Goal: Information Seeking & Learning: Learn about a topic

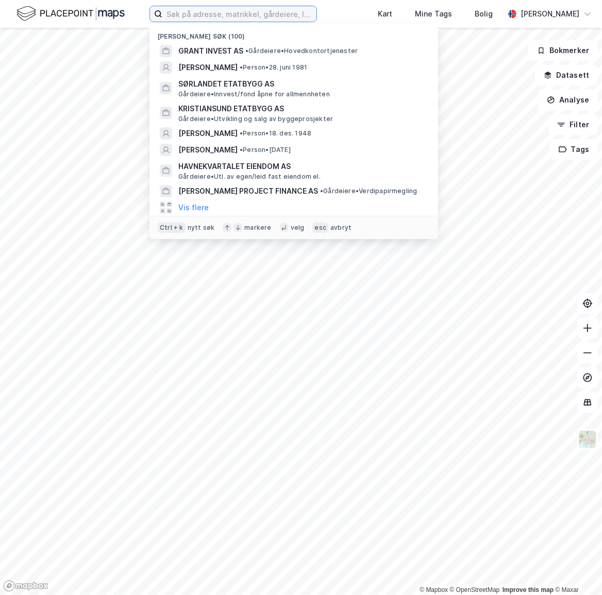
click at [282, 18] on input at bounding box center [239, 13] width 154 height 15
type input "t"
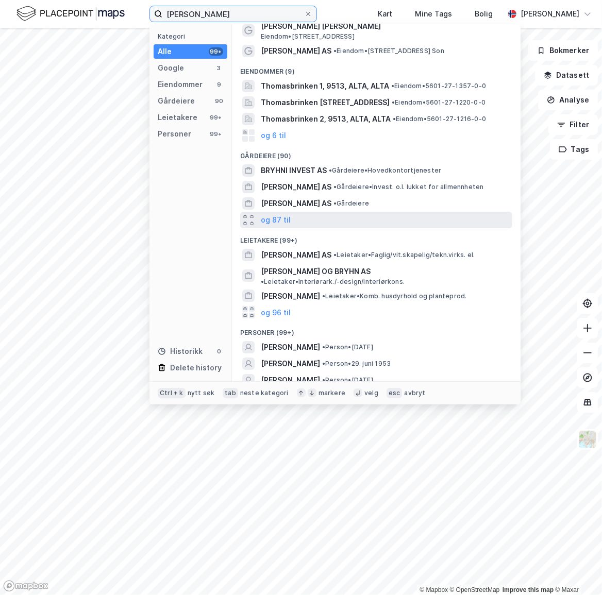
scroll to position [65, 0]
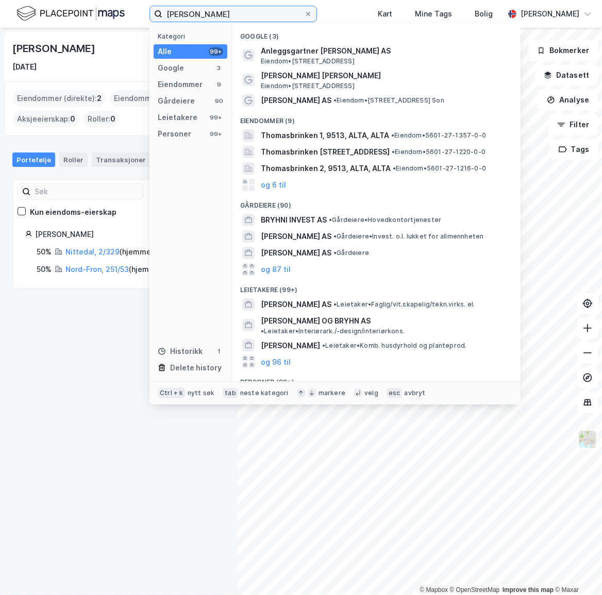
click at [237, 11] on input "[PERSON_NAME]" at bounding box center [233, 13] width 142 height 15
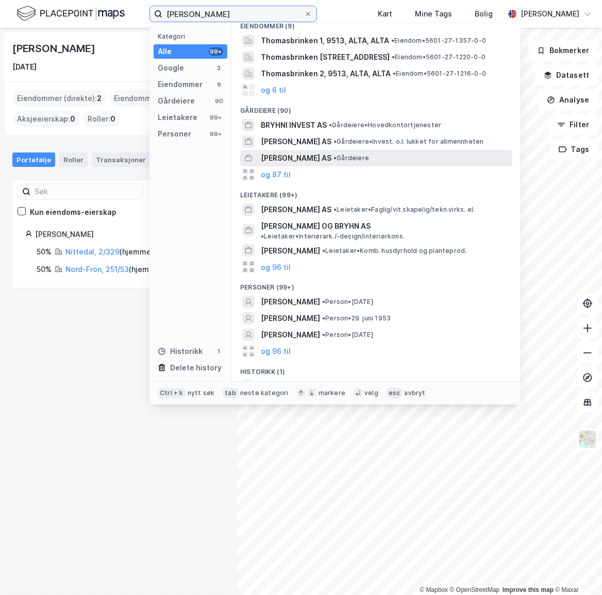
scroll to position [99, 0]
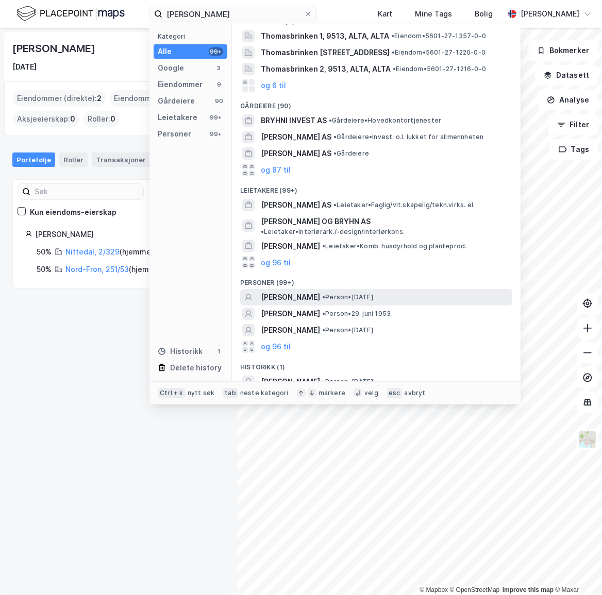
drag, startPoint x: 274, startPoint y: 335, endPoint x: 294, endPoint y: 294, distance: 45.2
click at [294, 294] on div "Google (3) Anleggsgartner [PERSON_NAME] AS Eiendom • [STREET_ADDRESS] [PERSON_N…" at bounding box center [376, 202] width 289 height 357
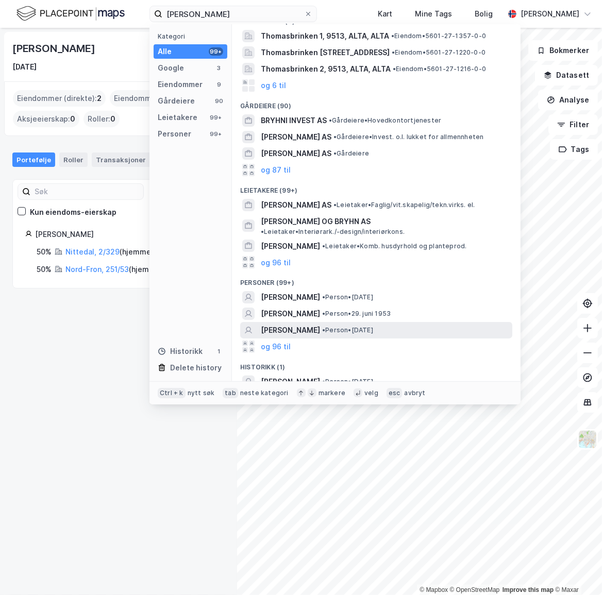
click at [285, 324] on span "[PERSON_NAME]" at bounding box center [290, 330] width 59 height 12
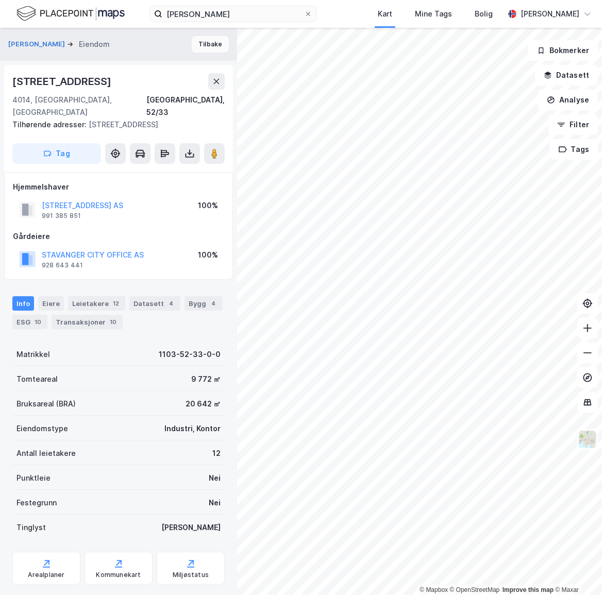
click at [204, 39] on button "Tilbake" at bounding box center [210, 44] width 37 height 16
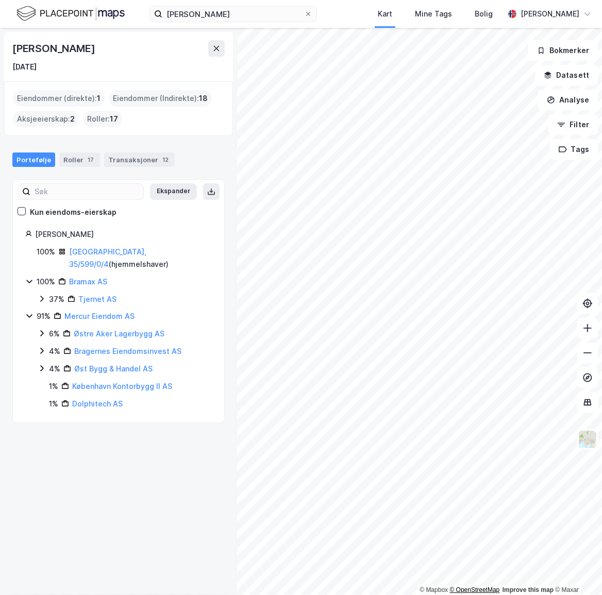
click at [454, 595] on html "[PERSON_NAME] Kart Mine Tags Bolig [PERSON_NAME] © Mapbox © OpenStreetMap Impro…" at bounding box center [301, 297] width 602 height 595
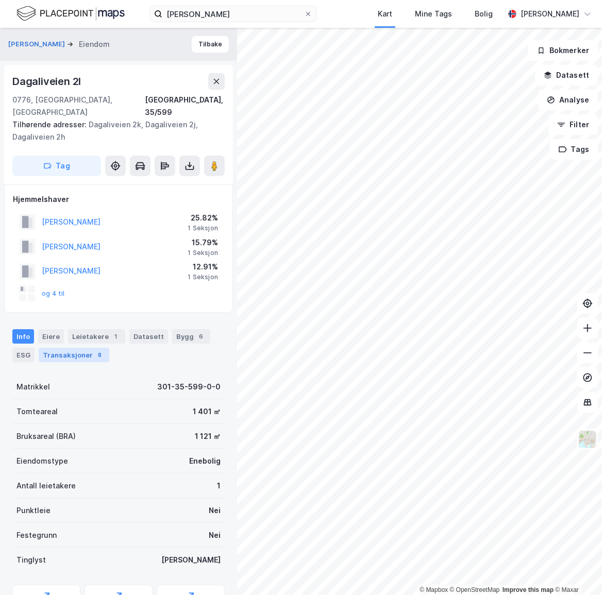
click at [85, 348] on div "Transaksjoner 8" at bounding box center [74, 355] width 71 height 14
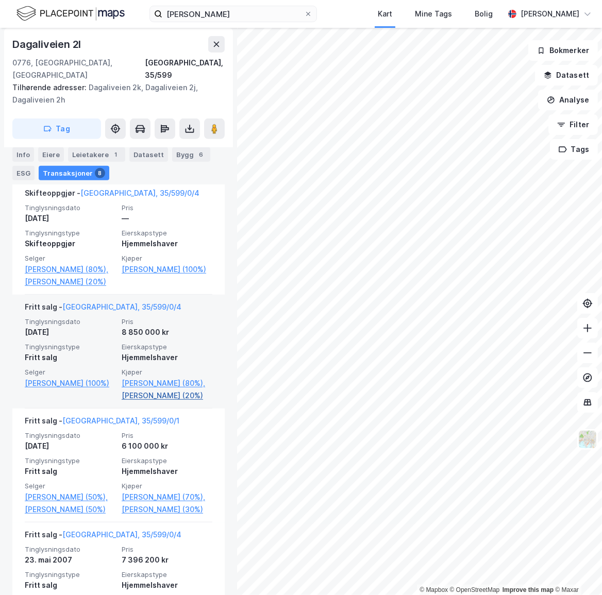
scroll to position [234, 0]
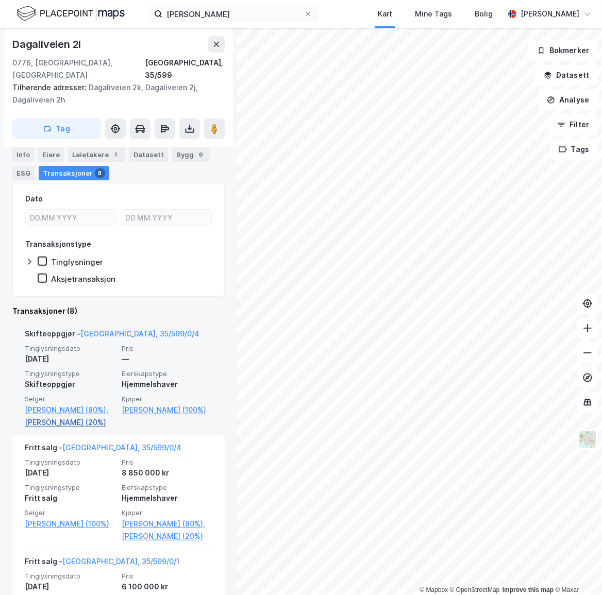
click at [53, 423] on link "[PERSON_NAME] (20%)" at bounding box center [70, 422] width 91 height 12
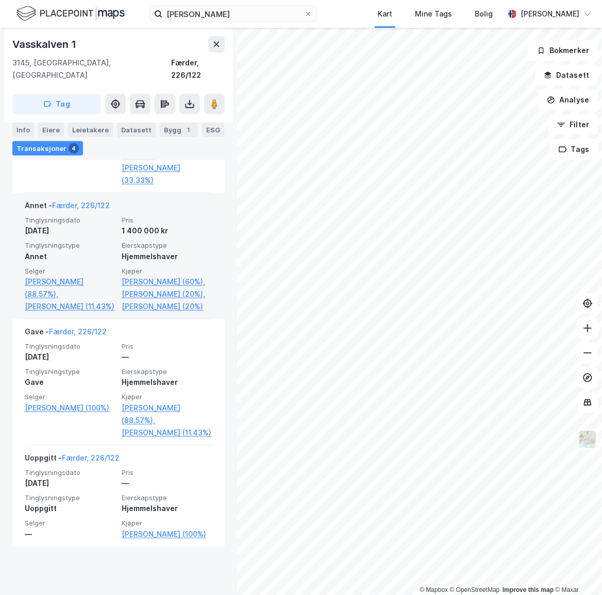
scroll to position [483, 0]
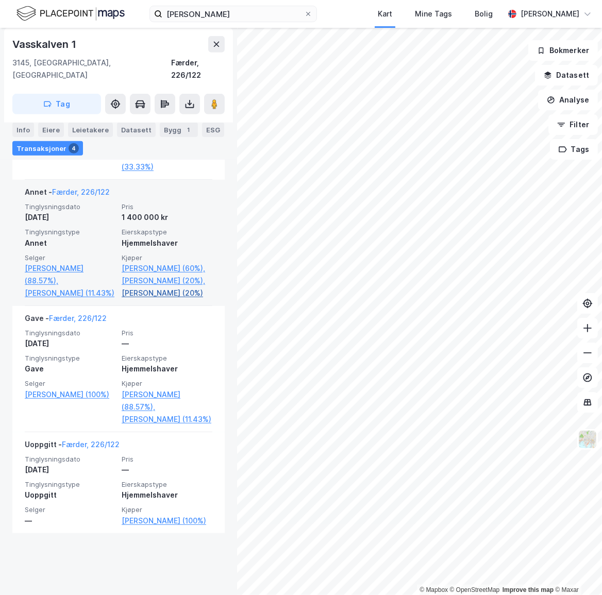
click at [161, 299] on link "[PERSON_NAME] (20%)" at bounding box center [167, 293] width 91 height 12
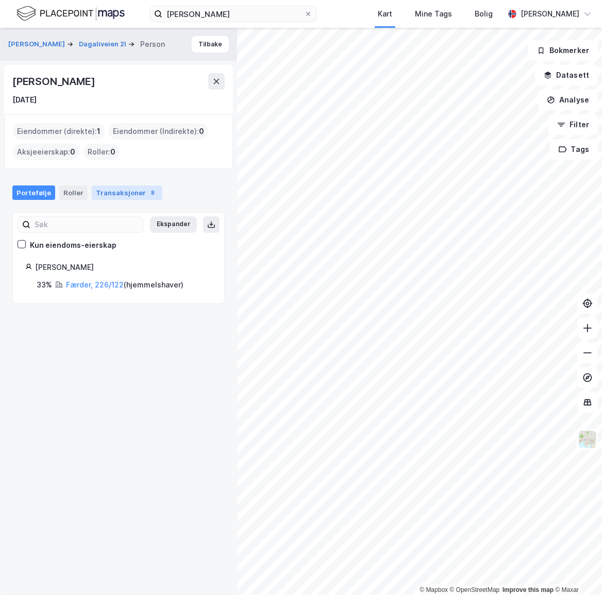
click at [119, 187] on div "Transaksjoner 8" at bounding box center [127, 192] width 71 height 14
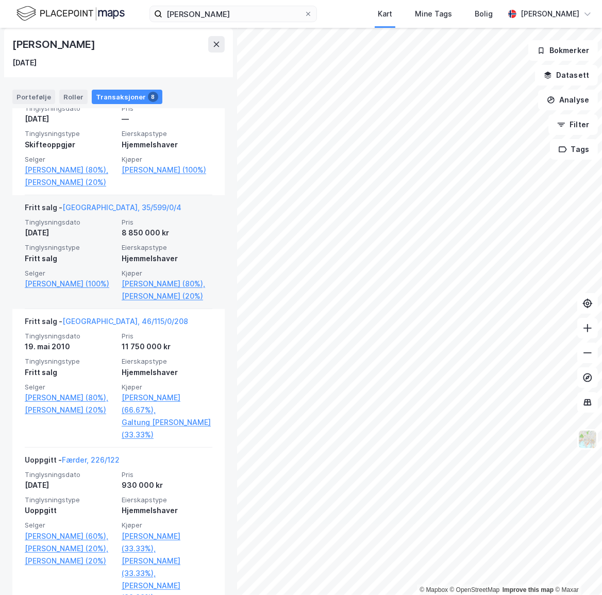
scroll to position [328, 0]
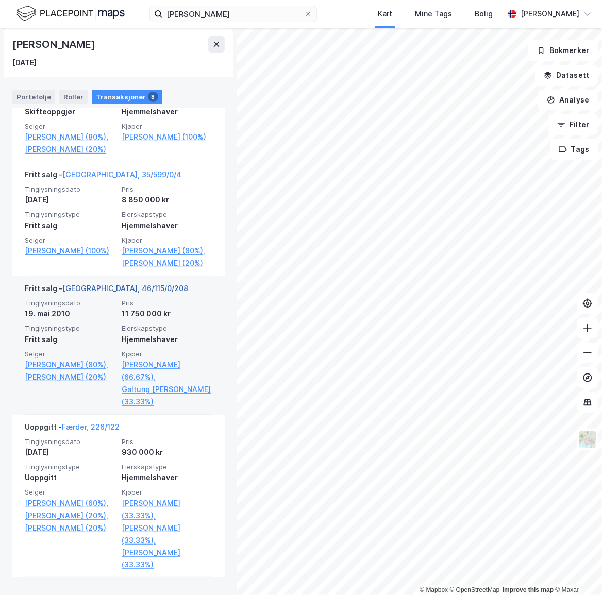
click at [105, 293] on link "[GEOGRAPHIC_DATA], 46/115/0/208" at bounding box center [125, 288] width 126 height 9
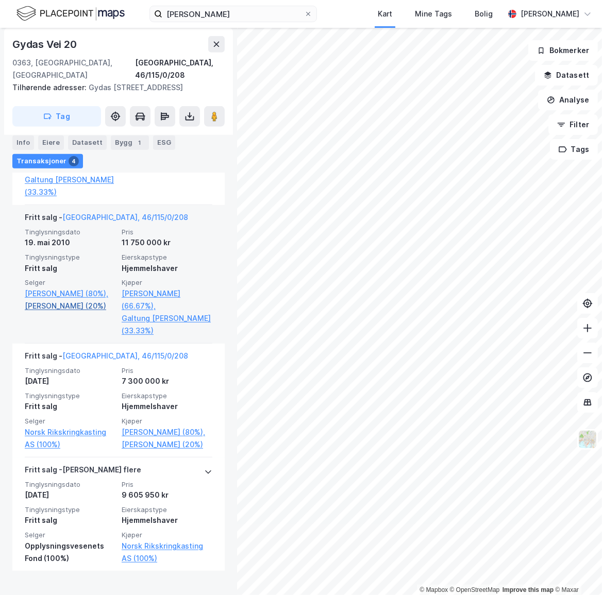
scroll to position [453, 0]
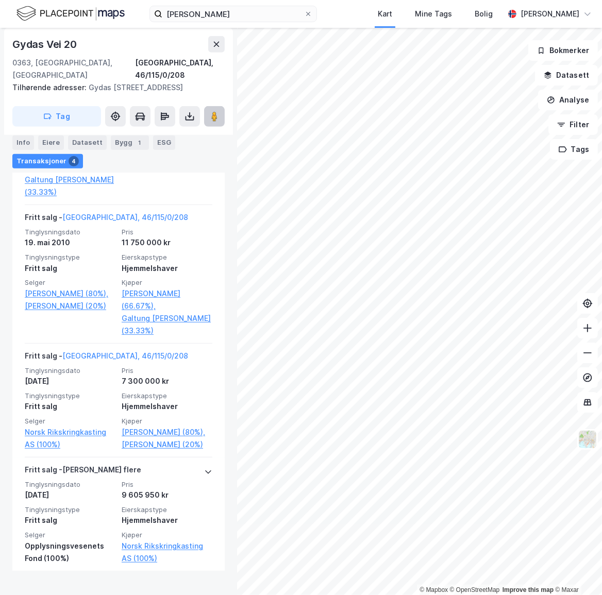
click at [210, 111] on icon at bounding box center [214, 116] width 10 height 10
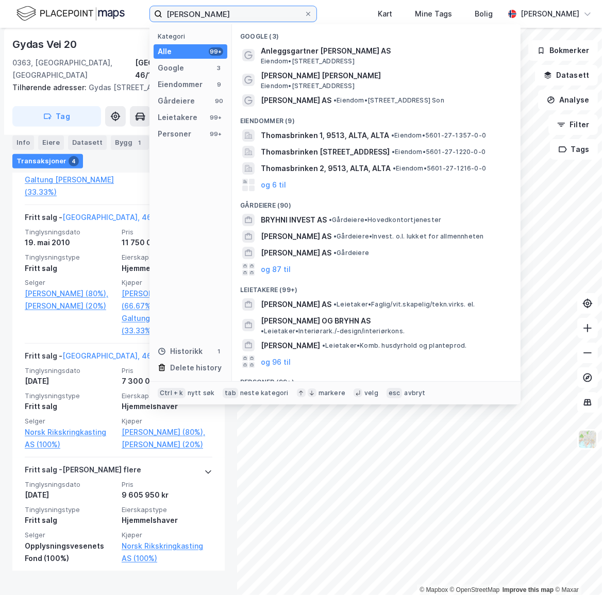
drag, startPoint x: 227, startPoint y: 19, endPoint x: 147, endPoint y: 16, distance: 80.4
click at [147, 16] on div "[PERSON_NAME] Kategori Alle 99+ Google 3 Eiendommer 9 Gårdeiere 90 Leietakere 9…" at bounding box center [301, 14] width 602 height 28
paste input "[STREET_ADDRESS] AS"
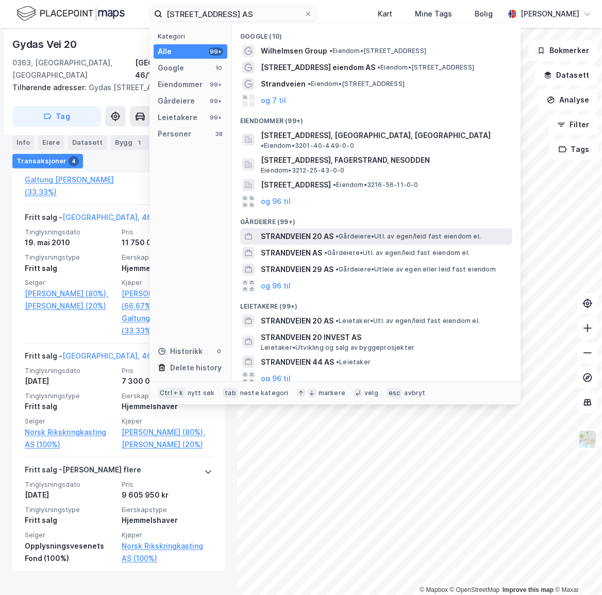
click at [309, 230] on span "STRANDVEIEN 20 AS" at bounding box center [297, 236] width 73 height 12
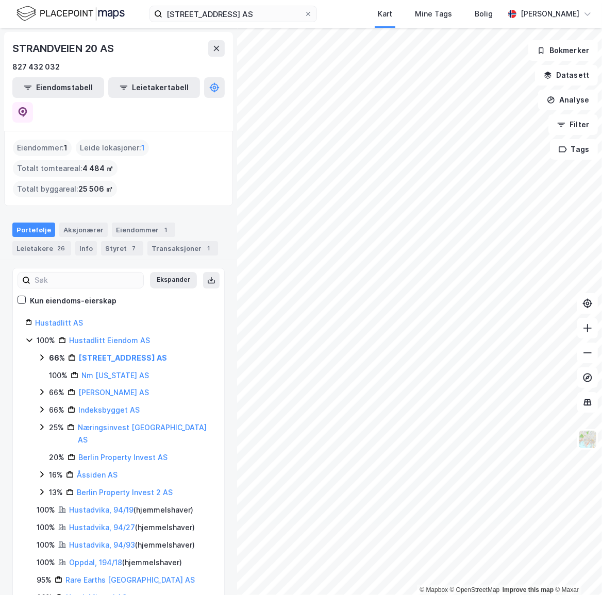
click at [40, 353] on icon at bounding box center [42, 357] width 8 height 8
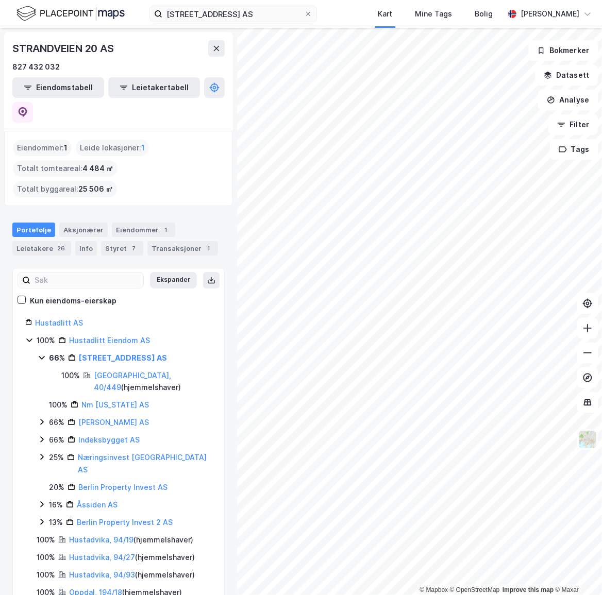
click at [40, 353] on icon at bounding box center [42, 357] width 8 height 8
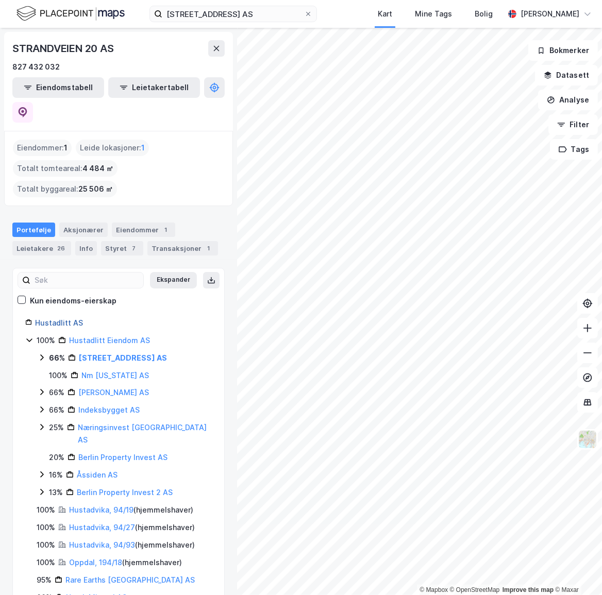
click at [59, 318] on link "Hustadlitt AS" at bounding box center [59, 322] width 48 height 9
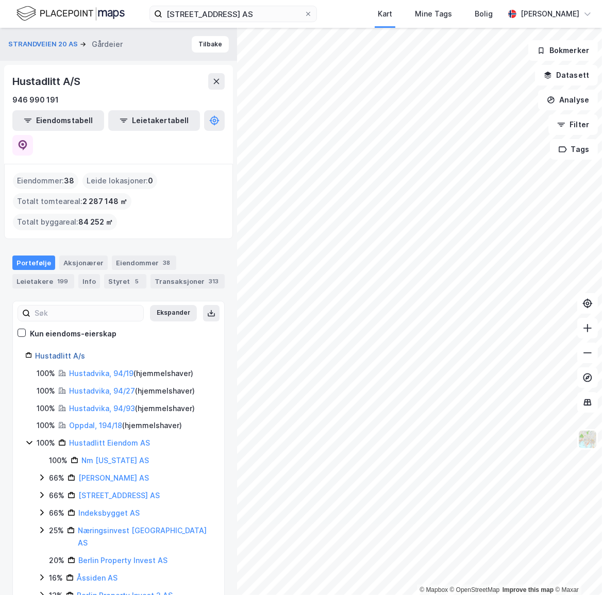
click at [66, 351] on link "Hustadlitt A/s" at bounding box center [60, 355] width 50 height 9
click at [54, 351] on link "Hustadlitt A/s" at bounding box center [60, 355] width 50 height 9
click at [113, 274] on div "Styret 5" at bounding box center [125, 281] width 42 height 14
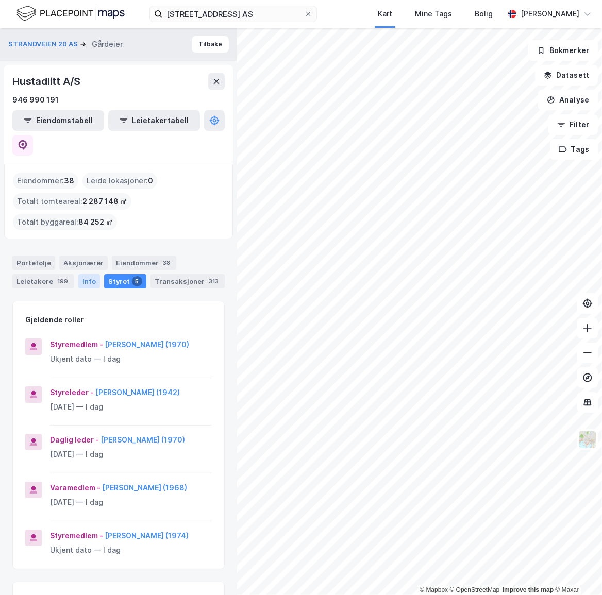
click at [78, 274] on div "Info" at bounding box center [89, 281] width 22 height 14
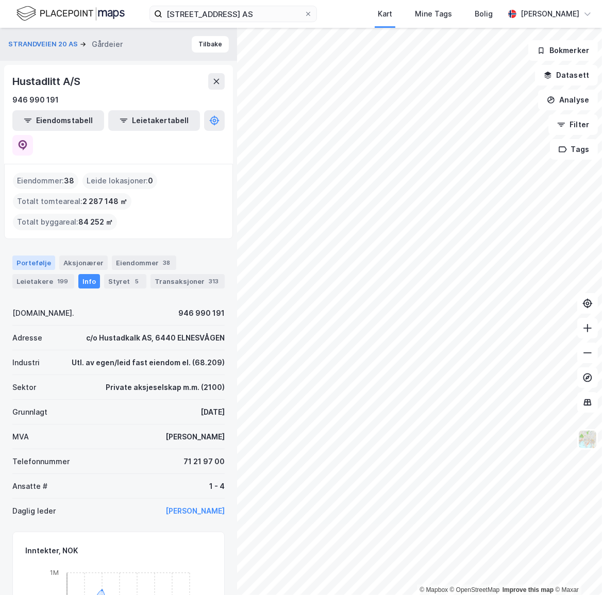
click at [30, 256] on div "Portefølje" at bounding box center [33, 263] width 43 height 14
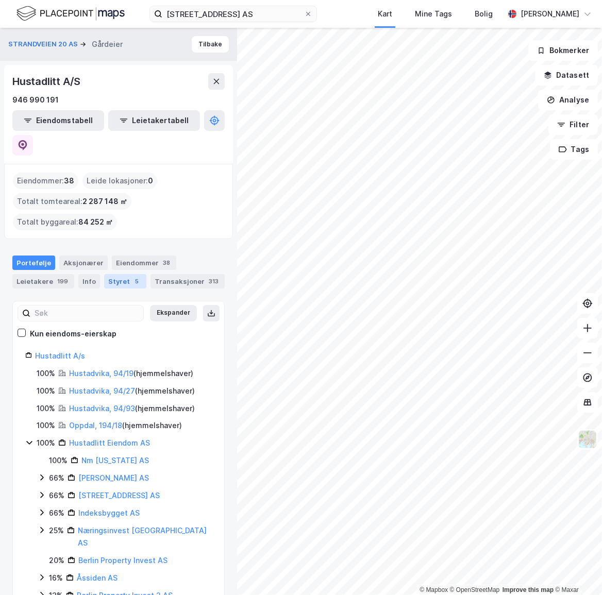
click at [132, 276] on div "5" at bounding box center [137, 281] width 10 height 10
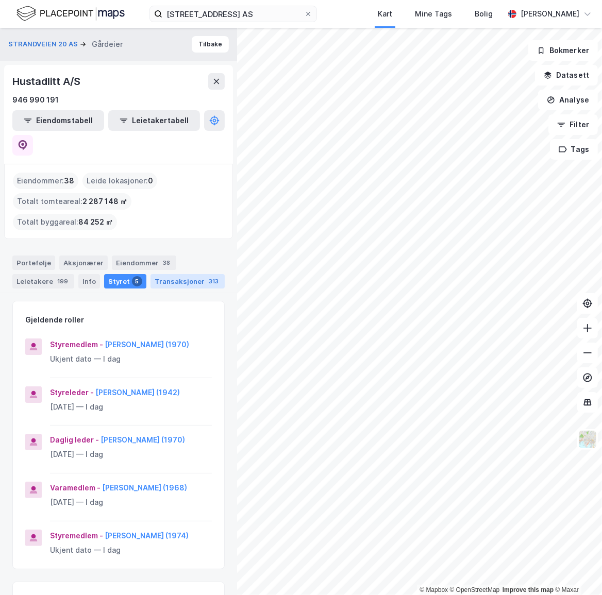
click at [157, 274] on div "Transaksjoner 313" at bounding box center [187, 281] width 74 height 14
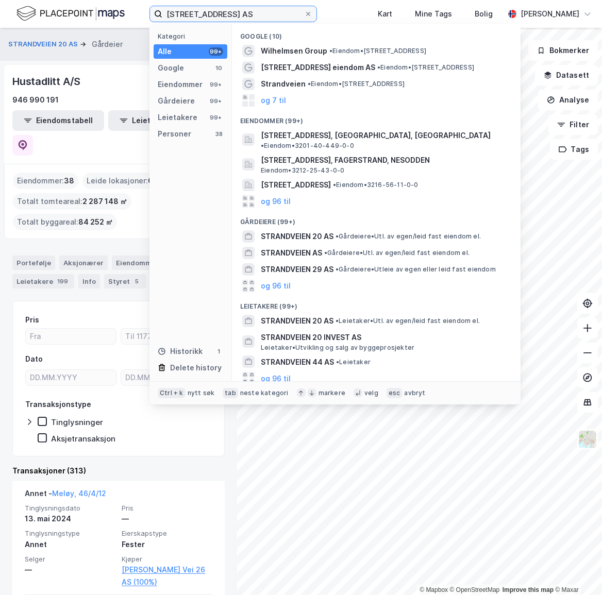
drag, startPoint x: 226, startPoint y: 10, endPoint x: 125, endPoint y: -3, distance: 101.2
click at [125, 0] on html "[STREET_ADDRESS] AS Kategori Alle 99+ Google 10 Eiendommer 99+ Gårdeiere 99+ Le…" at bounding box center [301, 297] width 602 height 595
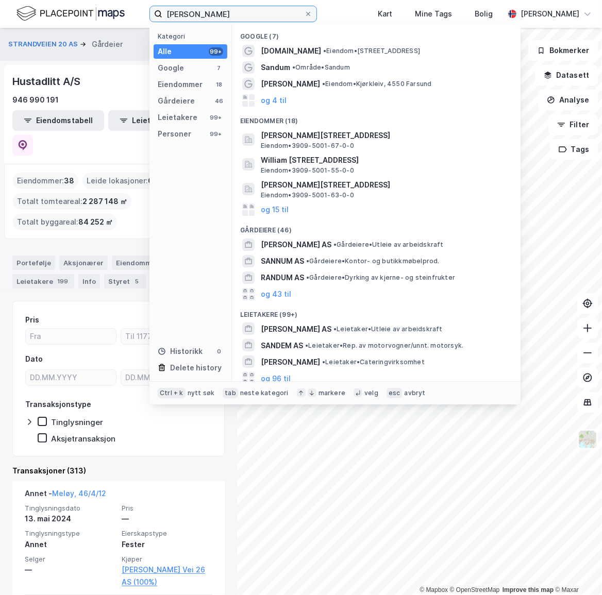
drag, startPoint x: 241, startPoint y: 18, endPoint x: 138, endPoint y: 21, distance: 103.6
click at [138, 21] on div "[PERSON_NAME] Kategori Alle 99+ Google 7 Eiendommer 18 Gårdeiere 46 Leietakere …" at bounding box center [301, 14] width 602 height 28
paste input "[PERSON_NAME] S"
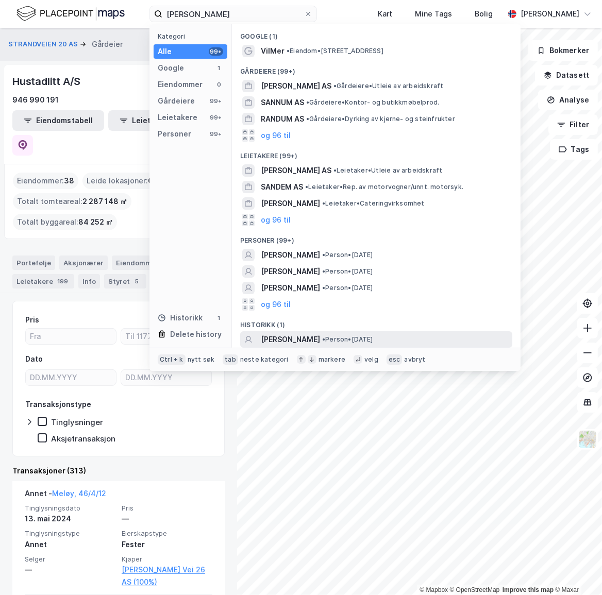
click at [316, 333] on span "[PERSON_NAME]" at bounding box center [290, 339] width 59 height 12
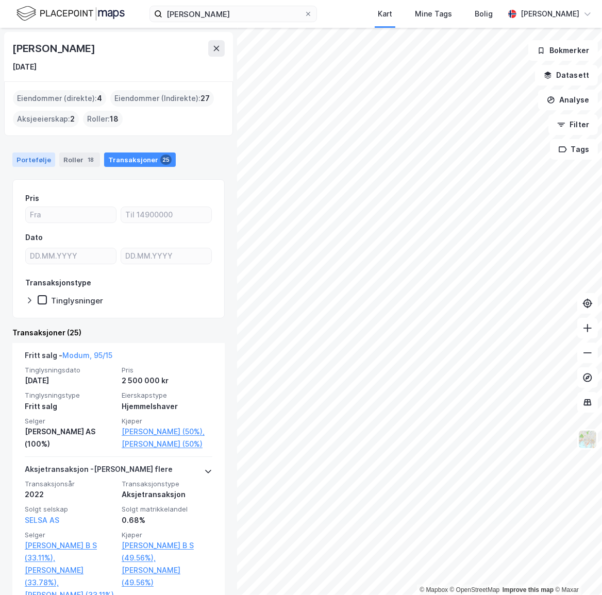
click at [36, 159] on div "Portefølje" at bounding box center [33, 160] width 43 height 14
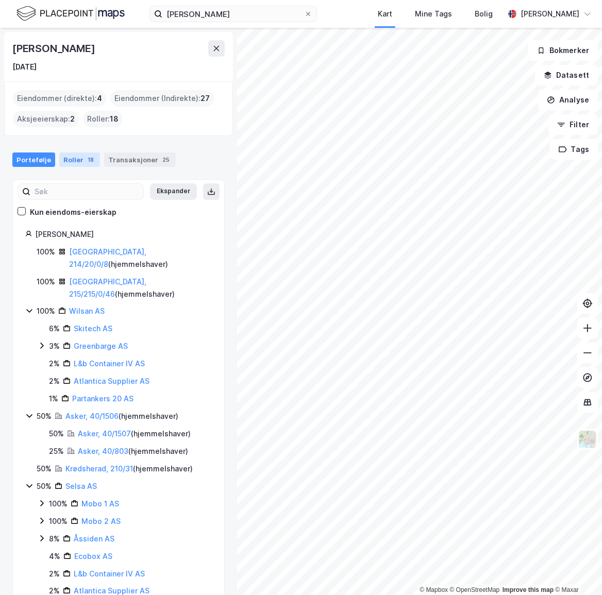
click at [73, 160] on div "Roller 18" at bounding box center [79, 160] width 41 height 14
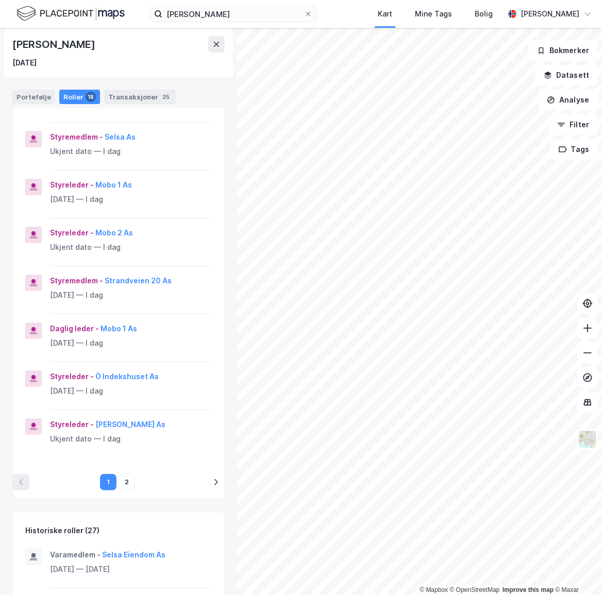
scroll to position [234, 0]
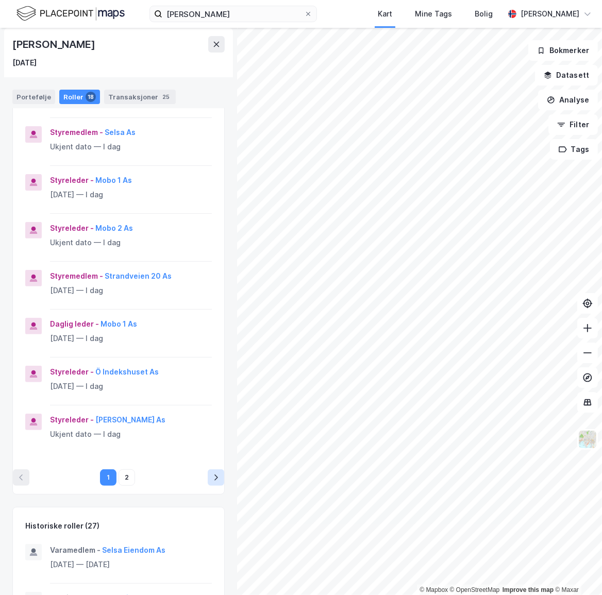
click at [212, 475] on icon "pagination navigation" at bounding box center [216, 478] width 8 height 8
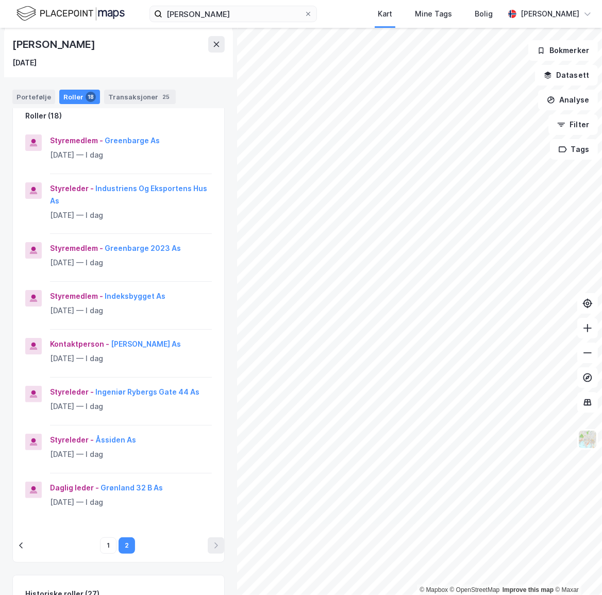
scroll to position [140, 0]
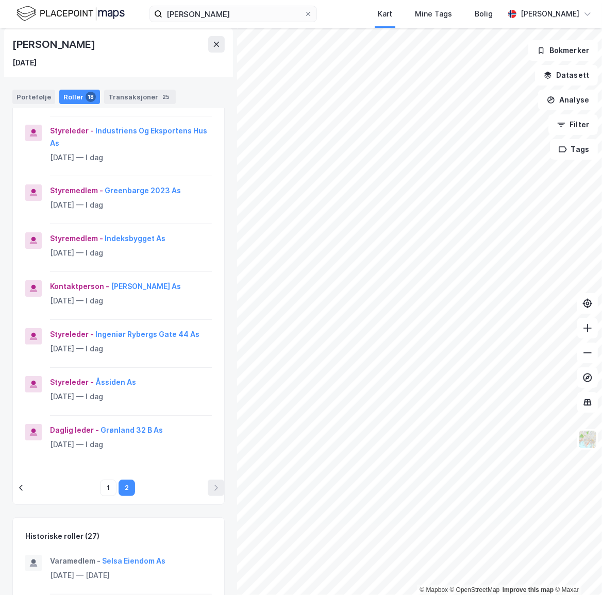
drag, startPoint x: 116, startPoint y: 380, endPoint x: 176, endPoint y: 377, distance: 59.9
click at [175, 377] on div "Styreleder - Åssiden As" at bounding box center [131, 382] width 162 height 12
click at [183, 377] on div "Styreleder - Åssiden As" at bounding box center [131, 382] width 162 height 12
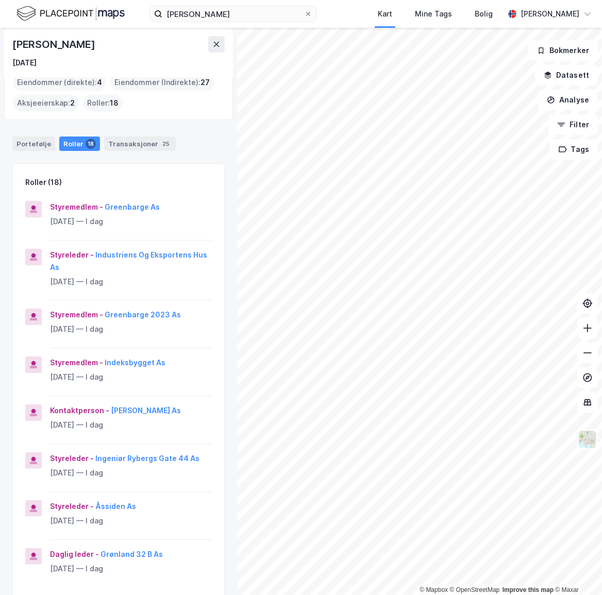
scroll to position [0, 0]
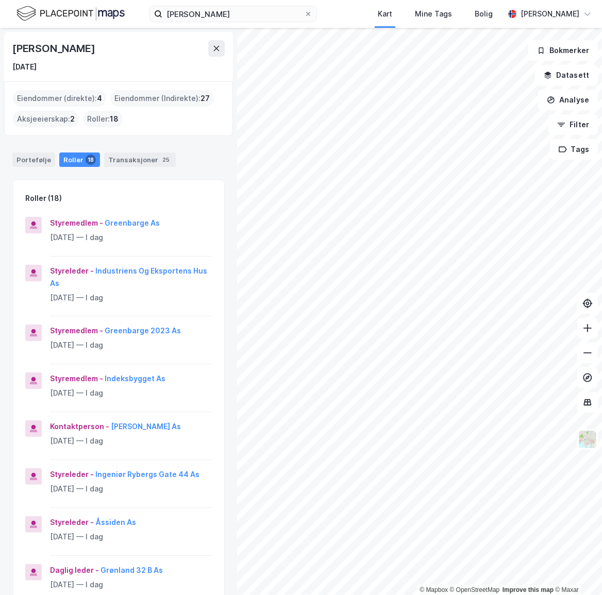
click at [206, 167] on div "Portefølje Roller 18 Transaksjoner 25" at bounding box center [118, 155] width 237 height 31
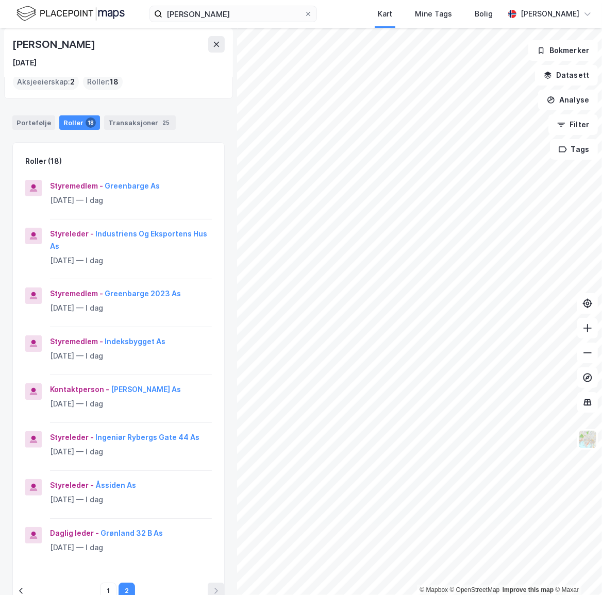
scroll to position [56, 0]
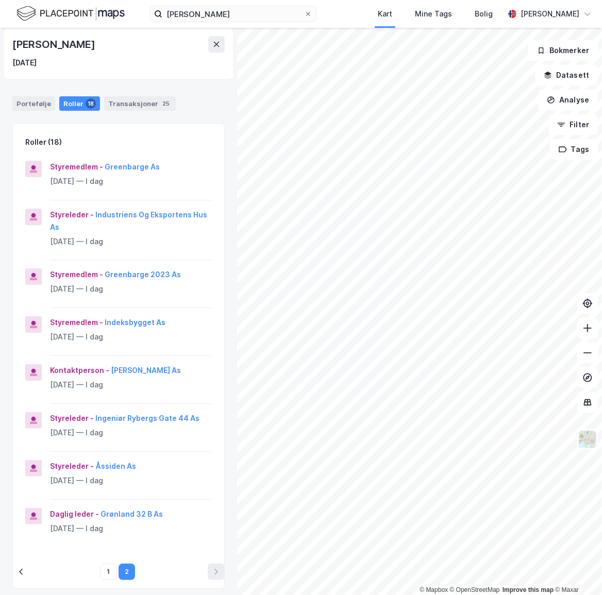
click at [268, 21] on div "[PERSON_NAME] Kart Mine Tags Bolig [PERSON_NAME] © Mapbox © OpenStreetMap Impro…" at bounding box center [301, 297] width 602 height 595
click at [361, 21] on div "[PERSON_NAME] Kart Mine Tags Bolig [PERSON_NAME] © Mapbox © OpenStreetMap Impro…" at bounding box center [301, 297] width 602 height 595
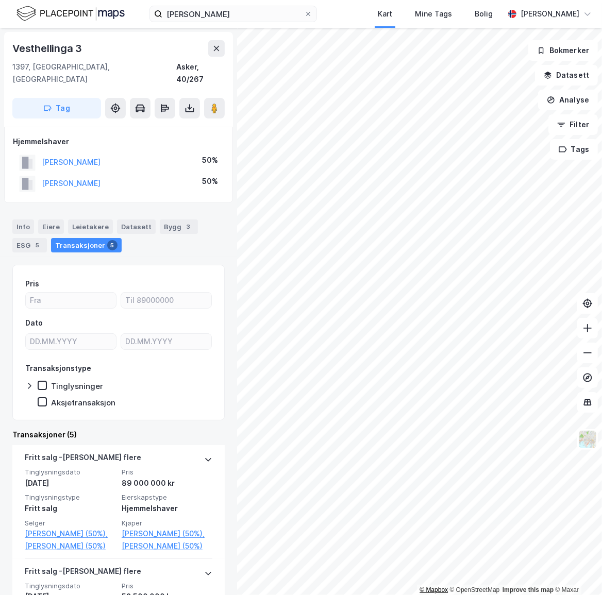
click at [430, 595] on html "[PERSON_NAME] Kart Mine Tags Bolig [PERSON_NAME] © Mapbox © OpenStreetMap Impro…" at bounding box center [301, 297] width 602 height 595
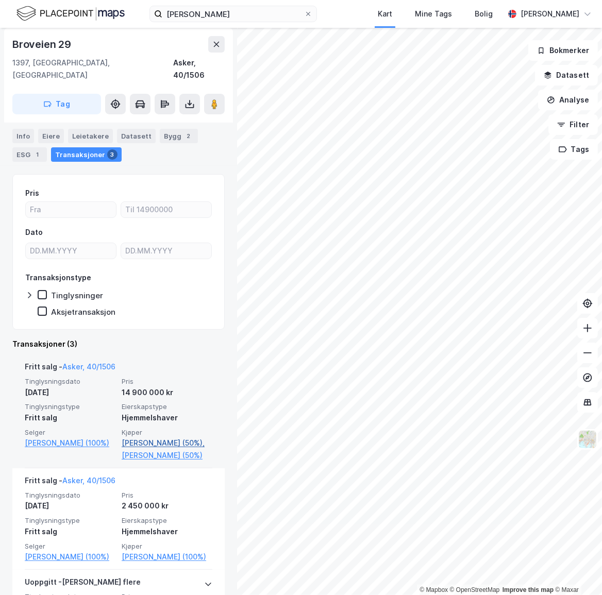
scroll to position [216, 0]
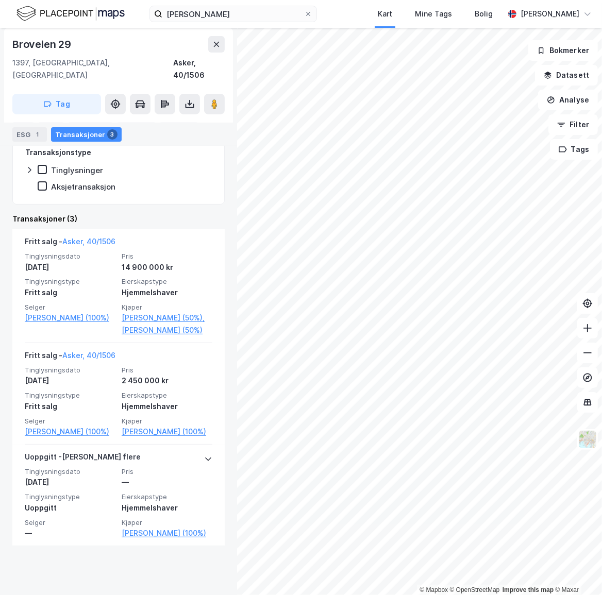
click at [483, 595] on html "[PERSON_NAME] Kart Mine Tags Bolig [PERSON_NAME] © Mapbox © OpenStreetMap Impro…" at bounding box center [301, 297] width 602 height 595
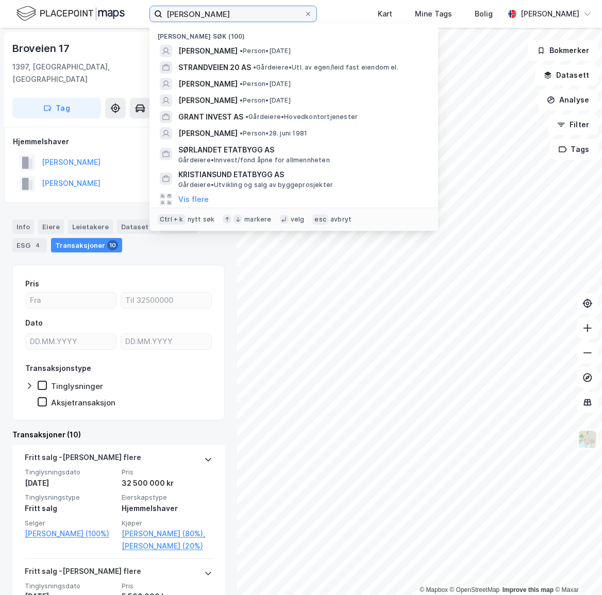
drag, startPoint x: 264, startPoint y: 19, endPoint x: 272, endPoint y: 17, distance: 8.4
click at [264, 18] on input "[PERSON_NAME]" at bounding box center [233, 13] width 142 height 15
drag, startPoint x: 278, startPoint y: 15, endPoint x: 144, endPoint y: 18, distance: 134.0
click at [144, 18] on div "[PERSON_NAME] søk (100) [PERSON_NAME] • Person • [DATE] STRANDVEIEN 20 AS • Går…" at bounding box center [301, 14] width 602 height 28
paste input "[PERSON_NAME] 18"
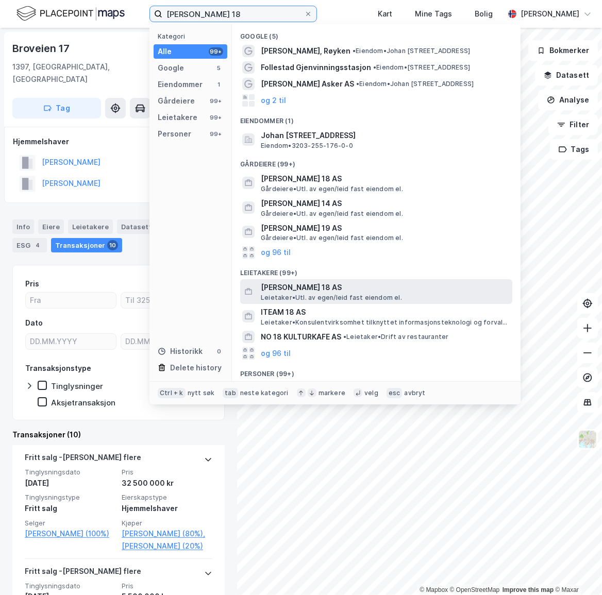
type input "[PERSON_NAME] 18"
click at [340, 283] on span "[PERSON_NAME] 18 AS" at bounding box center [384, 287] width 247 height 12
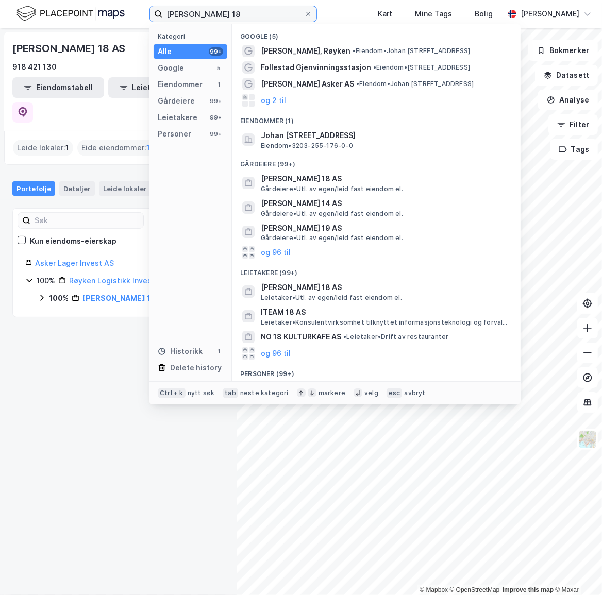
drag, startPoint x: 233, startPoint y: 17, endPoint x: 252, endPoint y: 16, distance: 19.1
click at [242, 16] on input "[PERSON_NAME] 18" at bounding box center [233, 13] width 142 height 15
click at [255, 15] on input "[PERSON_NAME] 18" at bounding box center [233, 13] width 142 height 15
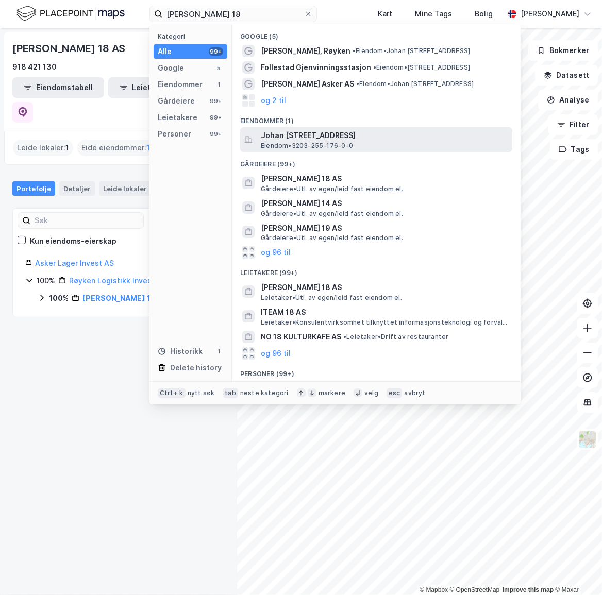
click at [319, 134] on span "Johan [STREET_ADDRESS]" at bounding box center [384, 135] width 247 height 12
